Goal: Transaction & Acquisition: Purchase product/service

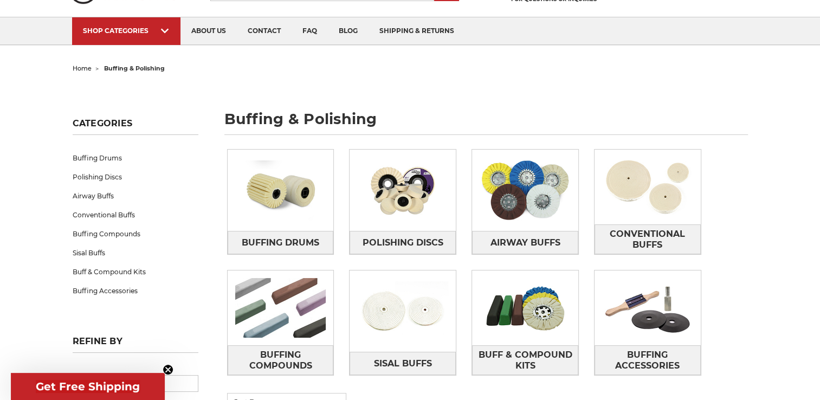
scroll to position [70, 0]
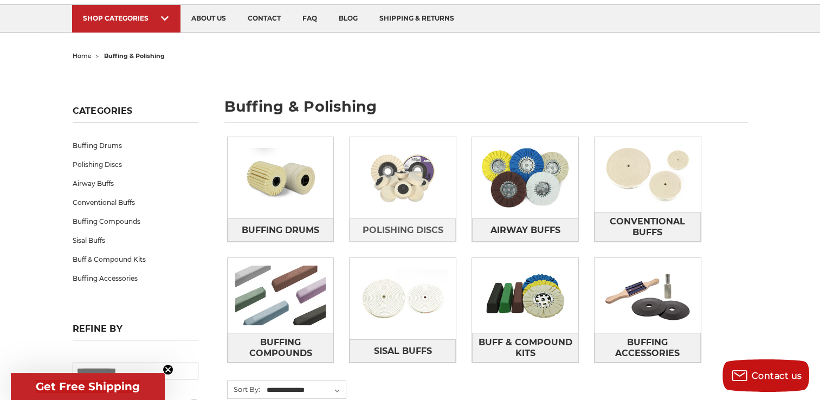
click at [408, 186] on img at bounding box center [403, 177] width 106 height 75
click at [382, 224] on span "Polishing Discs" at bounding box center [403, 230] width 81 height 18
click at [403, 229] on span "Polishing Discs" at bounding box center [403, 230] width 81 height 18
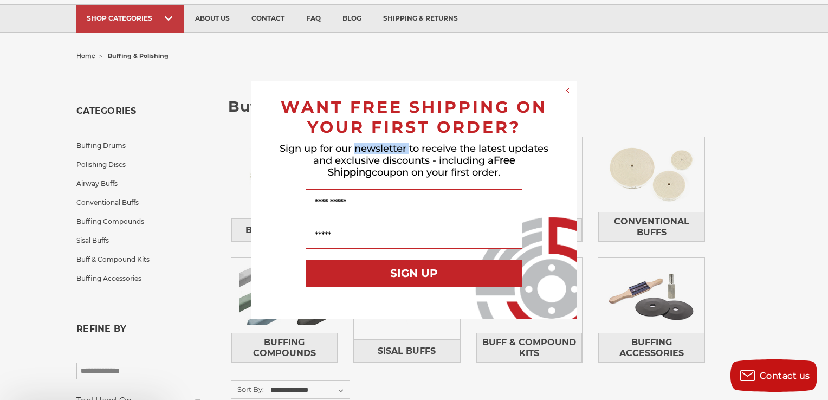
click at [404, 173] on span "Sign up for our newsletter to receive the latest updates and exclusive discount…" at bounding box center [414, 161] width 269 height 36
click at [564, 102] on div "WANT FREE SHIPPING ON YOUR FIRST ORDER?" at bounding box center [414, 115] width 304 height 46
click at [564, 94] on circle "Close dialog" at bounding box center [567, 91] width 10 height 10
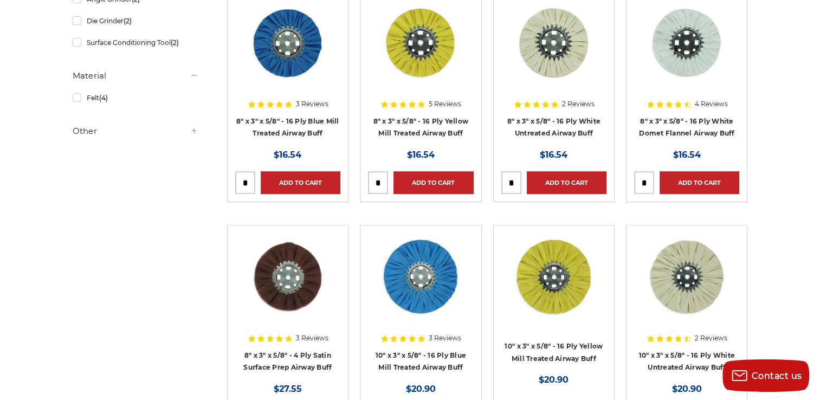
scroll to position [495, 0]
